Goal: Information Seeking & Learning: Stay updated

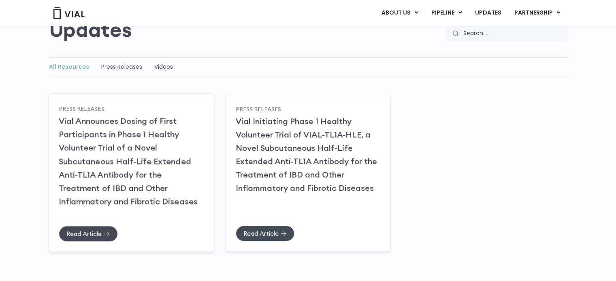
click at [93, 228] on link "Read Article" at bounding box center [88, 234] width 59 height 16
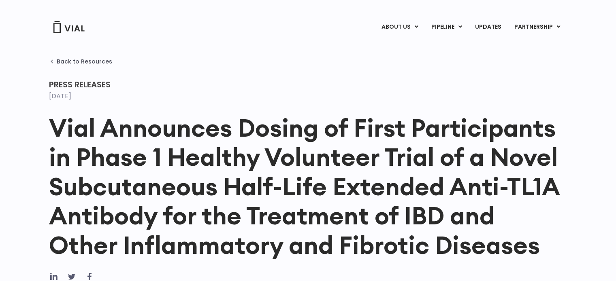
click at [71, 93] on time "[DATE]" at bounding box center [60, 95] width 22 height 9
click at [70, 93] on time "[DATE]" at bounding box center [60, 95] width 22 height 9
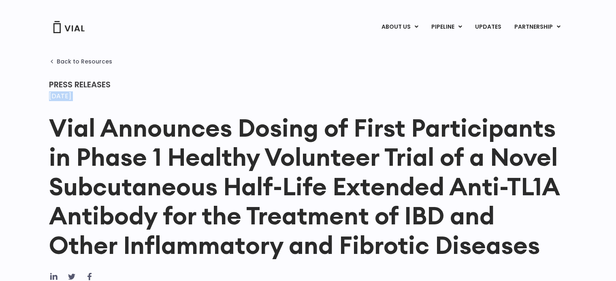
click at [70, 93] on time "[DATE]" at bounding box center [60, 95] width 22 height 9
copy div "[DATE]"
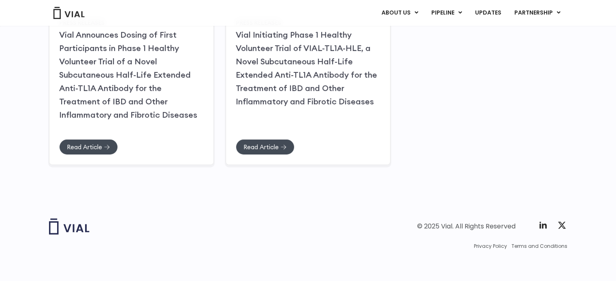
scroll to position [168, 0]
